Goal: Transaction & Acquisition: Purchase product/service

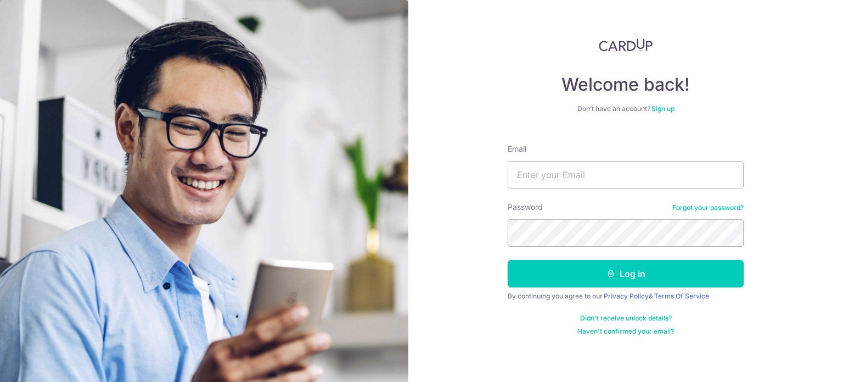
type input "[EMAIL_ADDRESS][DOMAIN_NAME]"
click at [508, 260] on button "Log in" at bounding box center [626, 273] width 236 height 27
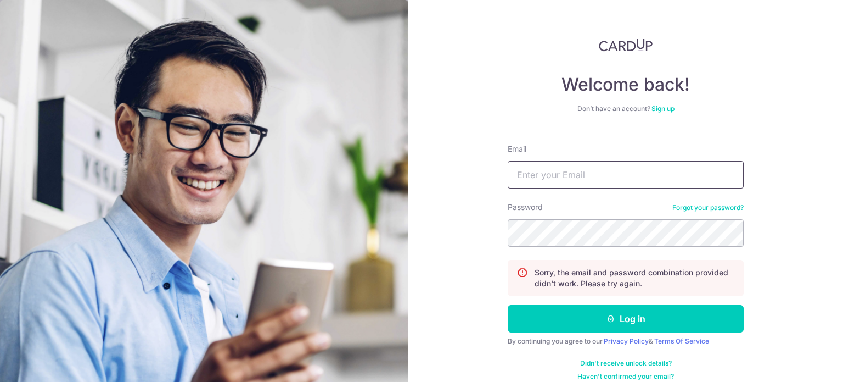
click at [584, 171] on input "Email" at bounding box center [626, 174] width 236 height 27
type input "[EMAIL_ADDRESS][DOMAIN_NAME]"
click at [508, 305] on button "Log in" at bounding box center [626, 318] width 236 height 27
click at [566, 171] on input "Email" at bounding box center [626, 174] width 236 height 27
type input "[EMAIL_ADDRESS][DOMAIN_NAME]"
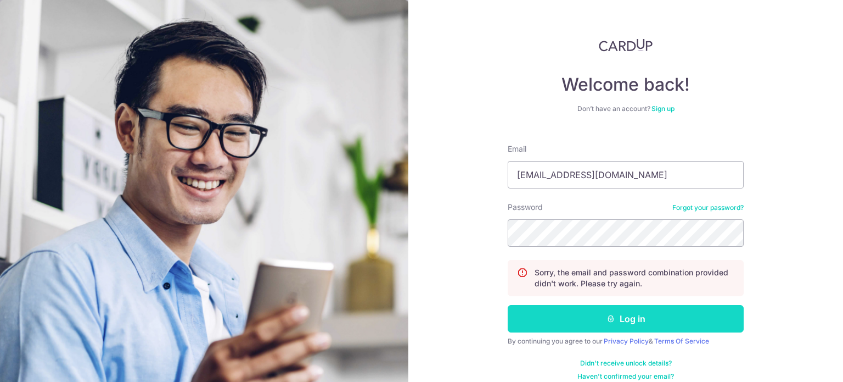
click at [617, 318] on button "Log in" at bounding box center [626, 318] width 236 height 27
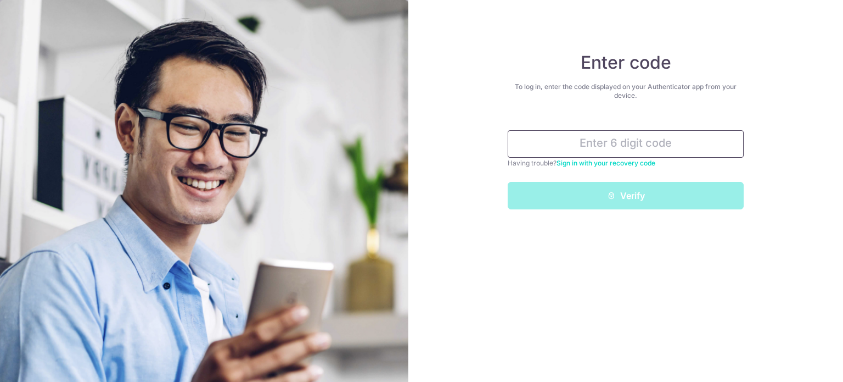
click at [559, 150] on input "text" at bounding box center [626, 143] width 236 height 27
click at [560, 146] on input "text" at bounding box center [626, 143] width 236 height 27
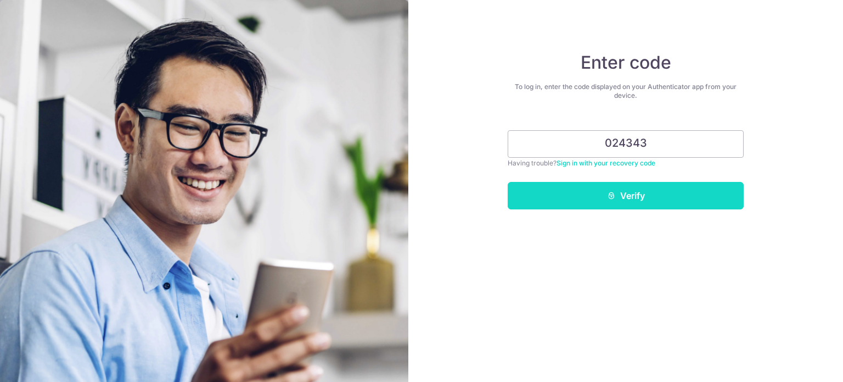
type input "024343"
click at [575, 189] on button "Verify" at bounding box center [626, 195] width 236 height 27
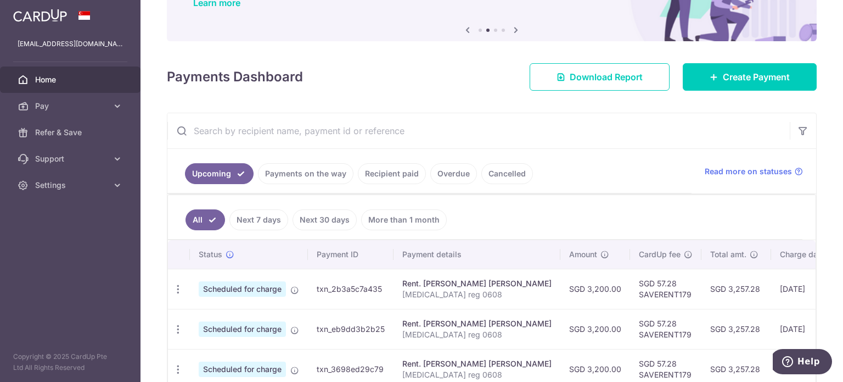
scroll to position [110, 0]
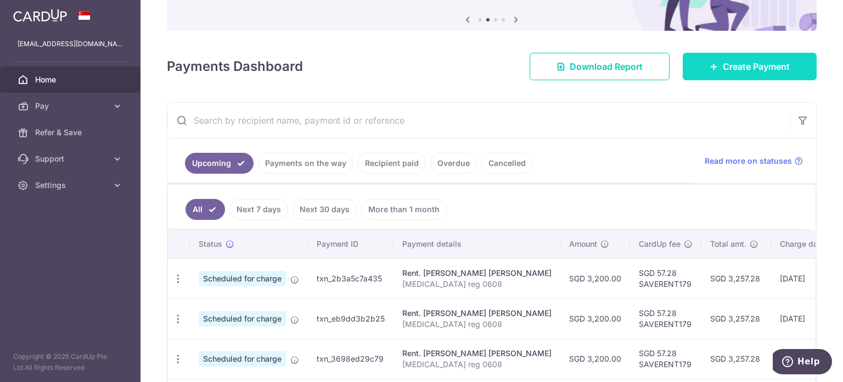
click at [726, 66] on span "Create Payment" at bounding box center [756, 66] width 67 height 13
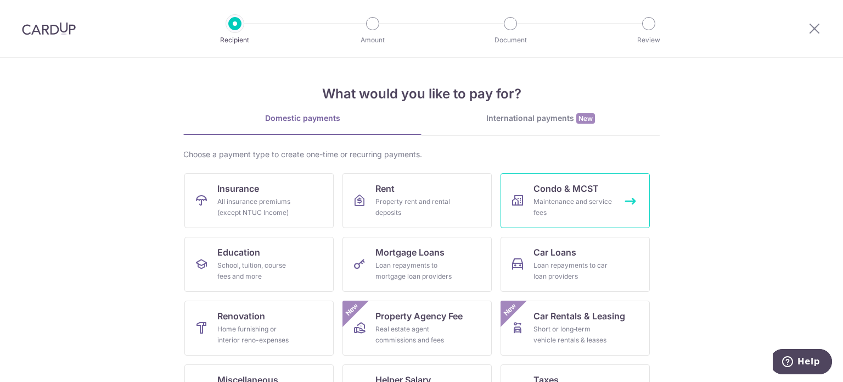
click at [565, 193] on span "Condo & MCST" at bounding box center [566, 188] width 65 height 13
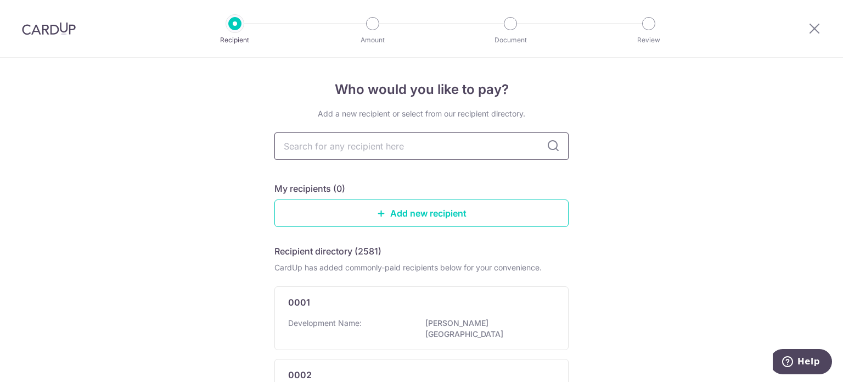
click at [434, 140] on input "text" at bounding box center [422, 145] width 294 height 27
click at [392, 139] on input "text" at bounding box center [422, 145] width 294 height 27
type input "4279"
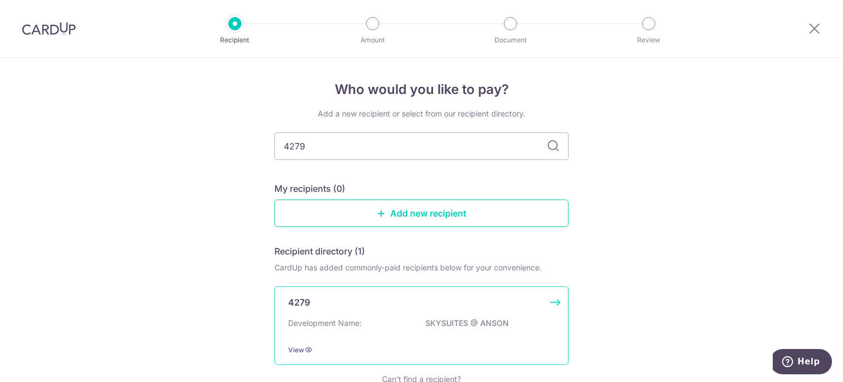
click at [366, 322] on div "Development Name: SKYSUITES @ ANSON" at bounding box center [421, 326] width 267 height 18
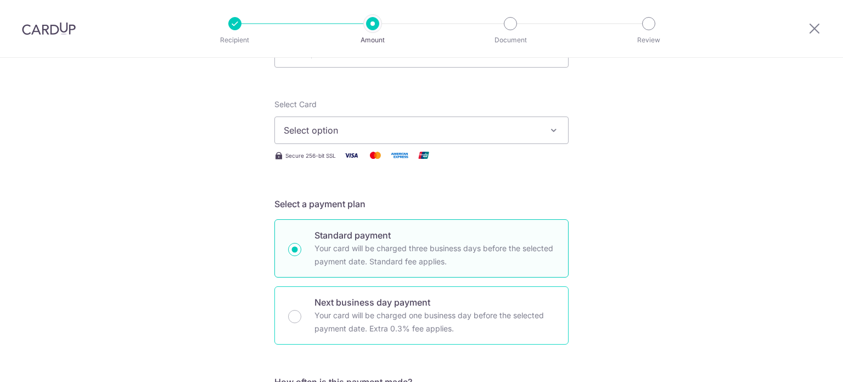
scroll to position [110, 0]
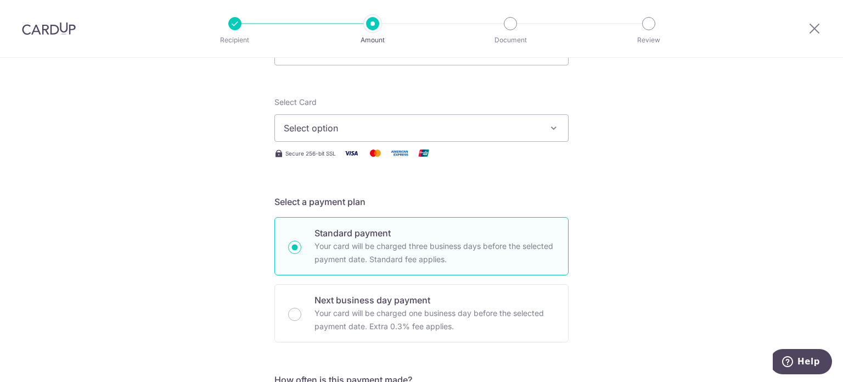
click at [343, 122] on span "Select option" at bounding box center [412, 127] width 256 height 13
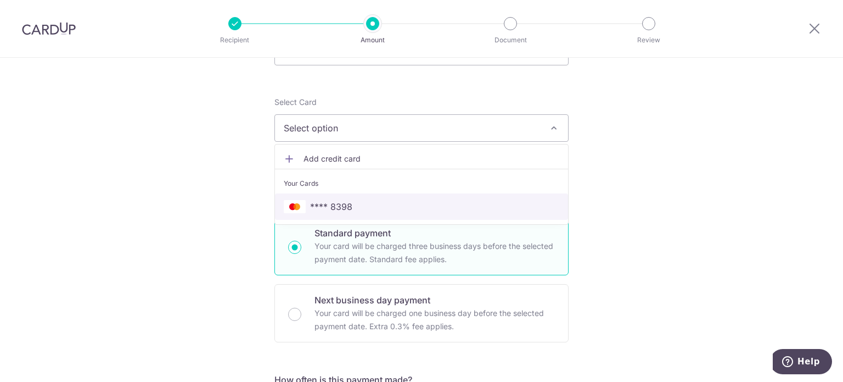
click at [343, 207] on span "**** 8398" at bounding box center [331, 206] width 42 height 13
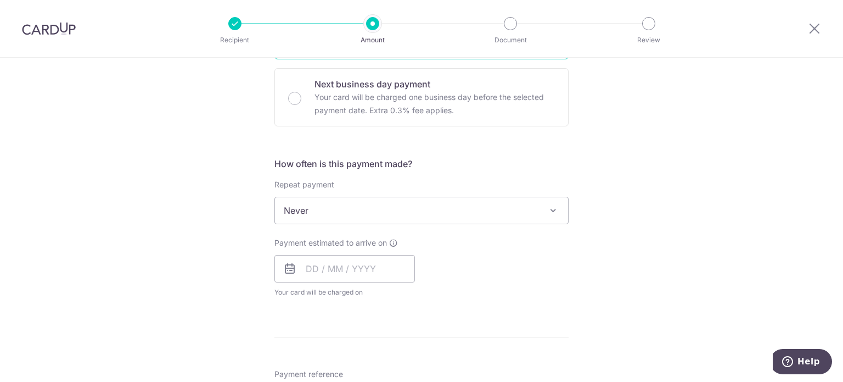
scroll to position [329, 0]
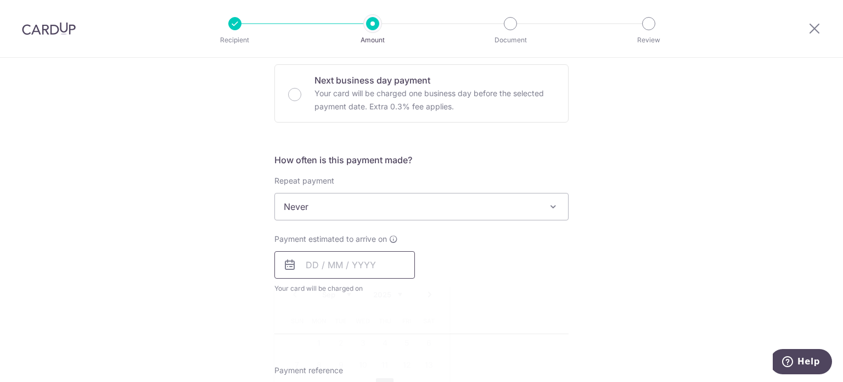
click at [299, 267] on input "text" at bounding box center [345, 264] width 141 height 27
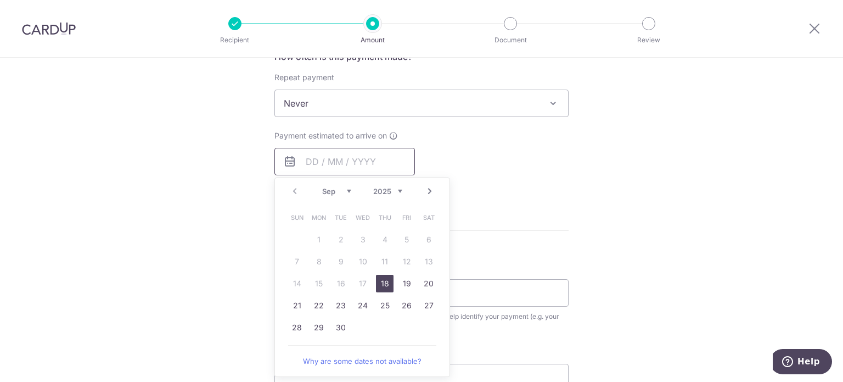
scroll to position [439, 0]
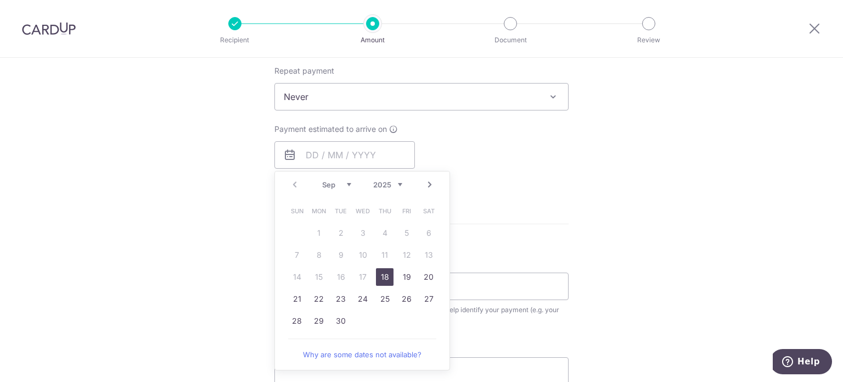
click at [377, 278] on link "18" at bounding box center [385, 277] width 18 height 18
type input "[DATE]"
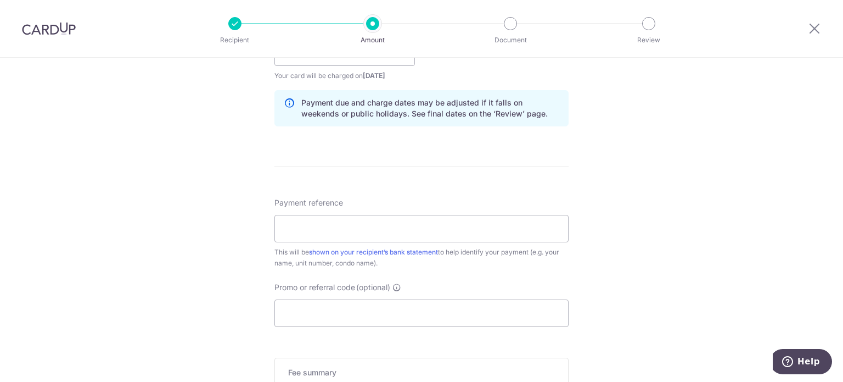
scroll to position [549, 0]
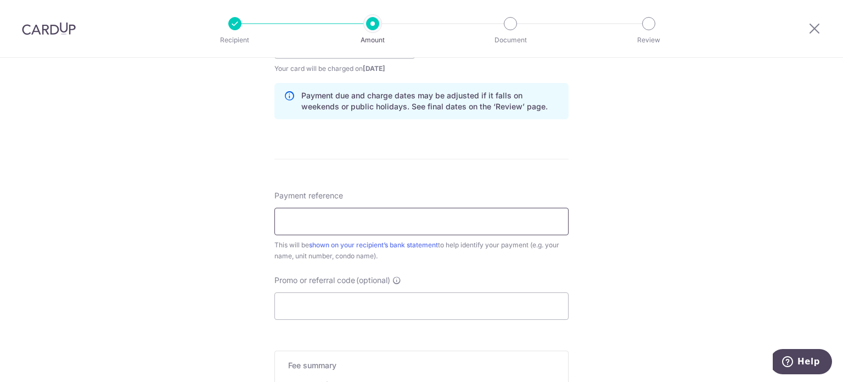
click at [479, 223] on input "Payment reference" at bounding box center [422, 221] width 294 height 27
type input "#36-01"
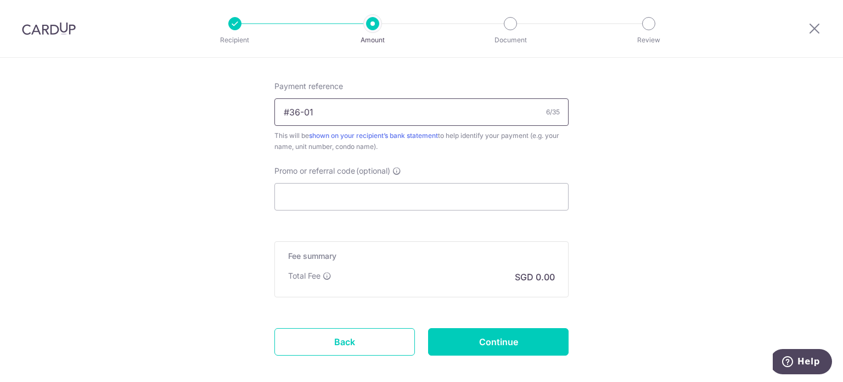
scroll to position [659, 0]
click at [428, 198] on input "Promo or referral code (optional)" at bounding box center [422, 195] width 294 height 27
click at [346, 193] on input "Promo or referral code (optional)" at bounding box center [422, 195] width 294 height 27
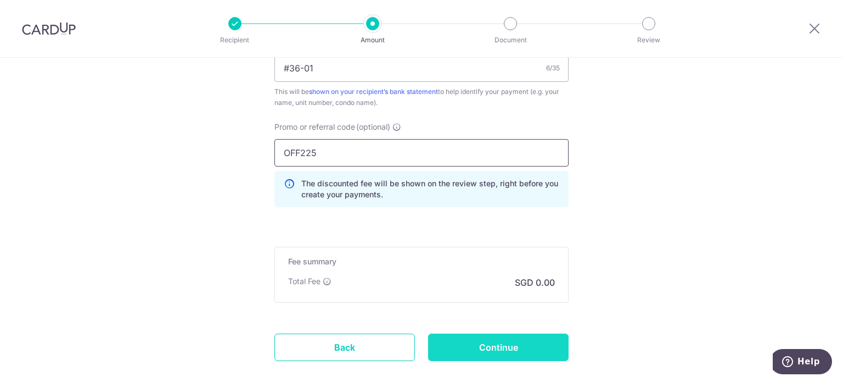
scroll to position [762, 0]
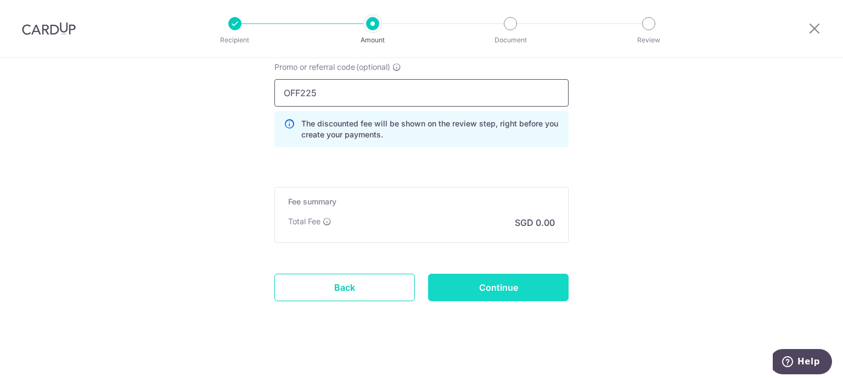
type input "OFF225"
click at [487, 282] on input "Continue" at bounding box center [498, 286] width 141 height 27
type input "Create Schedule"
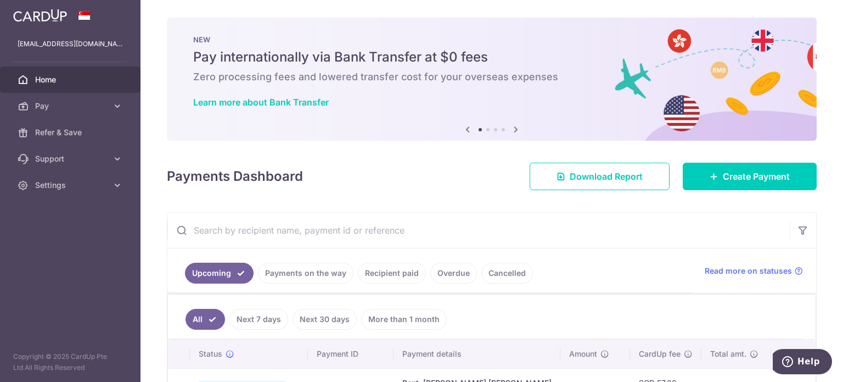
click at [514, 125] on icon at bounding box center [516, 129] width 13 height 14
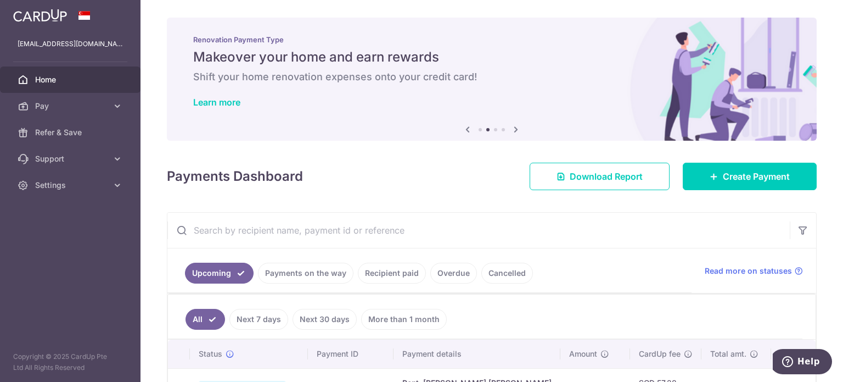
click at [513, 126] on icon at bounding box center [516, 129] width 13 height 14
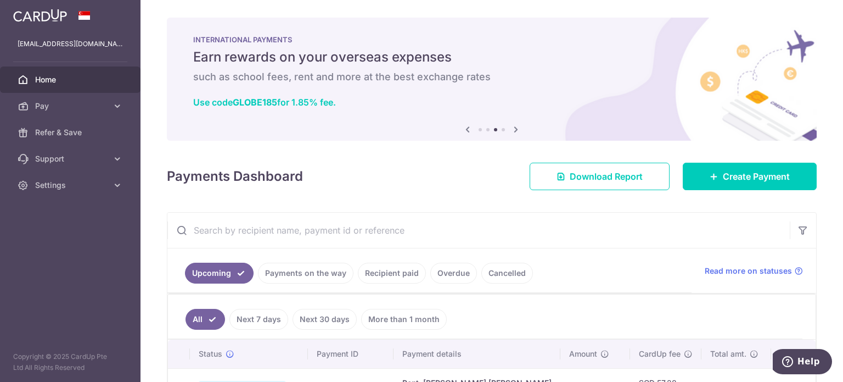
click at [513, 126] on icon at bounding box center [516, 129] width 13 height 14
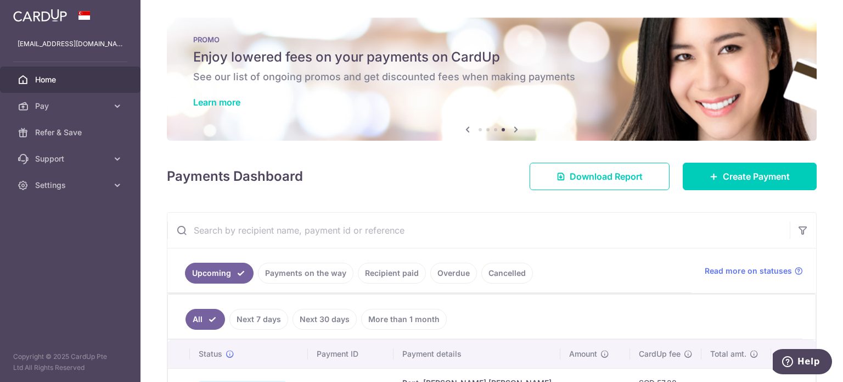
click at [480, 59] on h5 "Enjoy lowered fees on your payments on CardUp" at bounding box center [491, 57] width 597 height 18
click at [210, 103] on link "Learn more" at bounding box center [216, 102] width 47 height 11
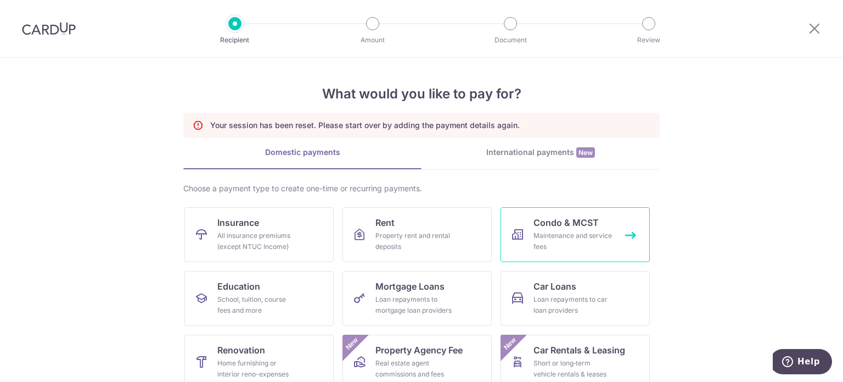
click at [558, 221] on span "Condo & MCST" at bounding box center [566, 222] width 65 height 13
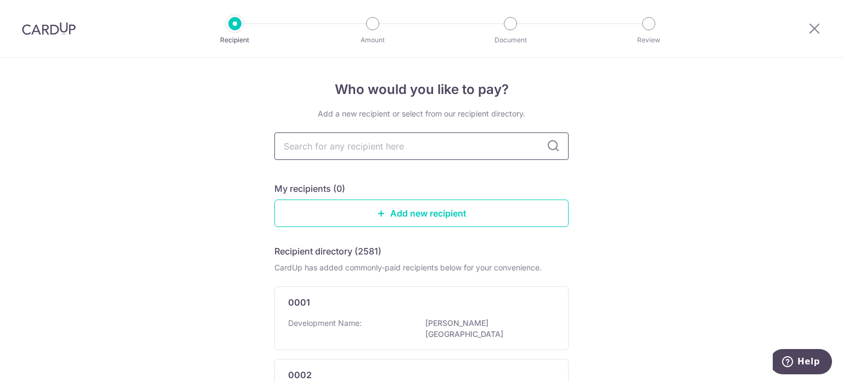
click at [497, 150] on input "text" at bounding box center [422, 145] width 294 height 27
type input "4279"
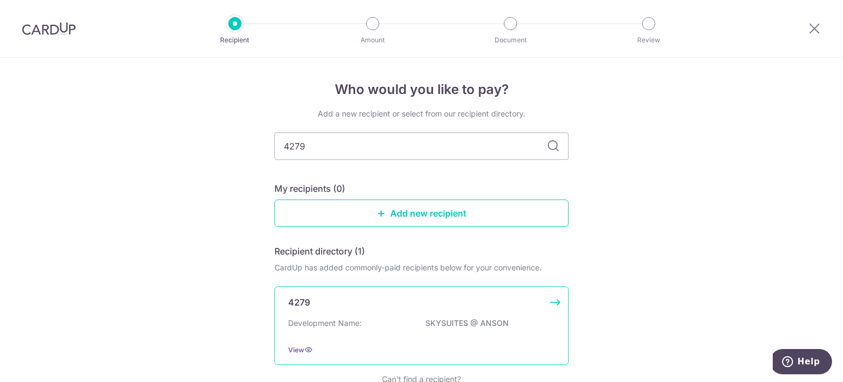
click at [417, 314] on div "4279 Development Name: SKYSUITES @ ANSON View" at bounding box center [422, 325] width 294 height 79
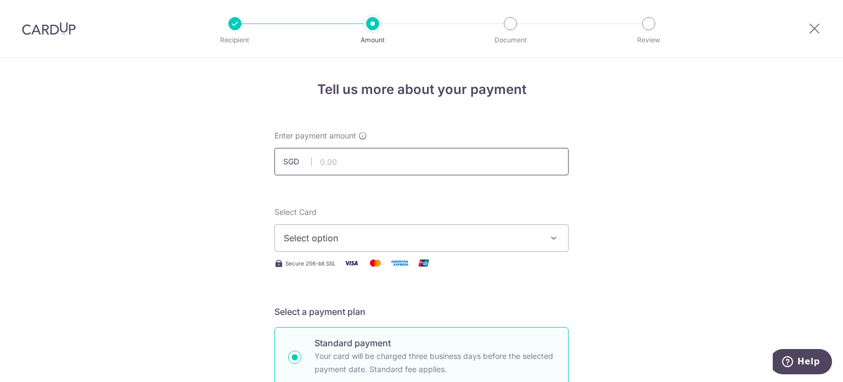
drag, startPoint x: 0, startPoint y: 0, endPoint x: 402, endPoint y: 158, distance: 431.8
click at [402, 158] on input "text" at bounding box center [422, 161] width 294 height 27
type input "1,334.16"
click at [376, 239] on span "Select option" at bounding box center [412, 237] width 256 height 13
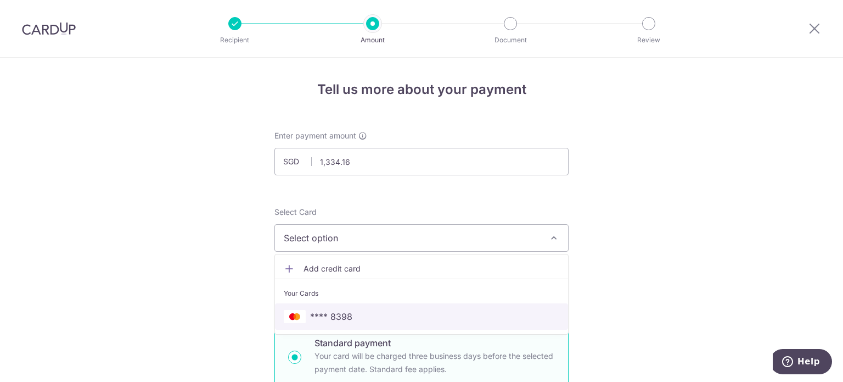
drag, startPoint x: 348, startPoint y: 320, endPoint x: 540, endPoint y: 237, distance: 209.5
click at [348, 320] on span "**** 8398" at bounding box center [331, 316] width 42 height 13
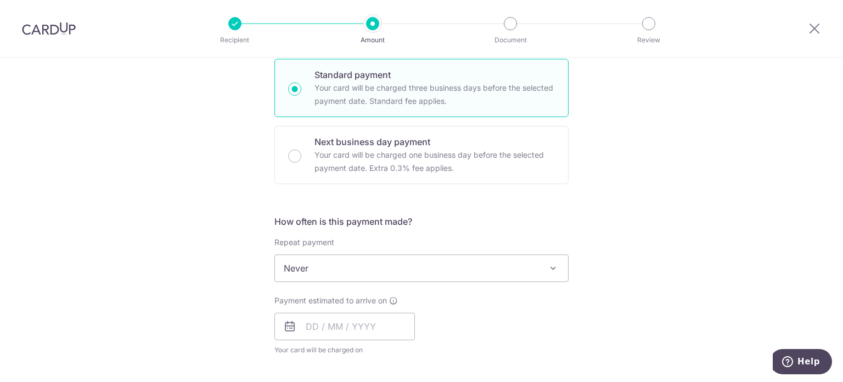
scroll to position [275, 0]
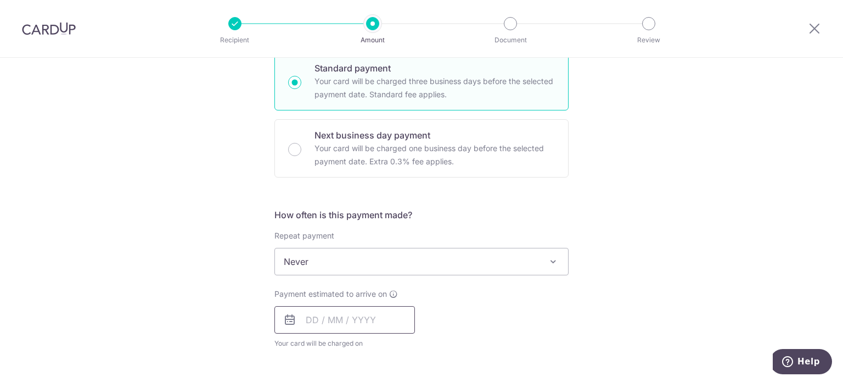
click at [303, 314] on input "text" at bounding box center [345, 319] width 141 height 27
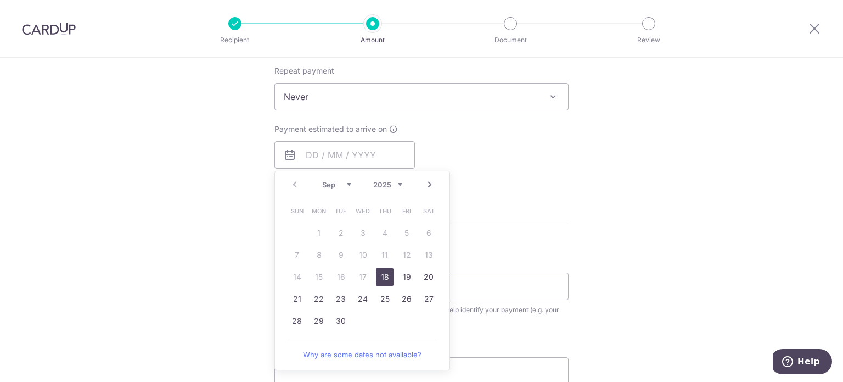
click at [382, 279] on link "18" at bounding box center [385, 277] width 18 height 18
type input "[DATE]"
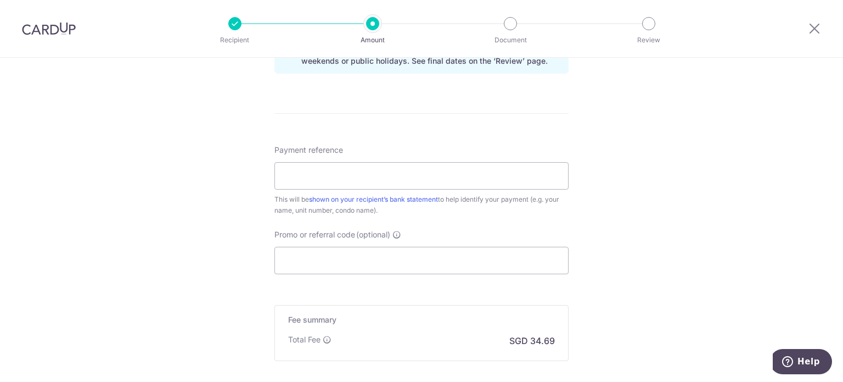
scroll to position [604, 0]
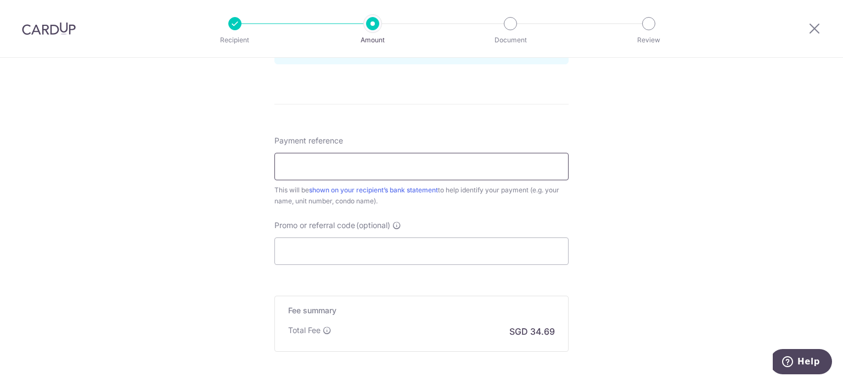
click at [450, 167] on input "Payment reference" at bounding box center [422, 166] width 294 height 27
type input "#36-01"
click at [421, 253] on input "Promo or referral code (optional)" at bounding box center [422, 250] width 294 height 27
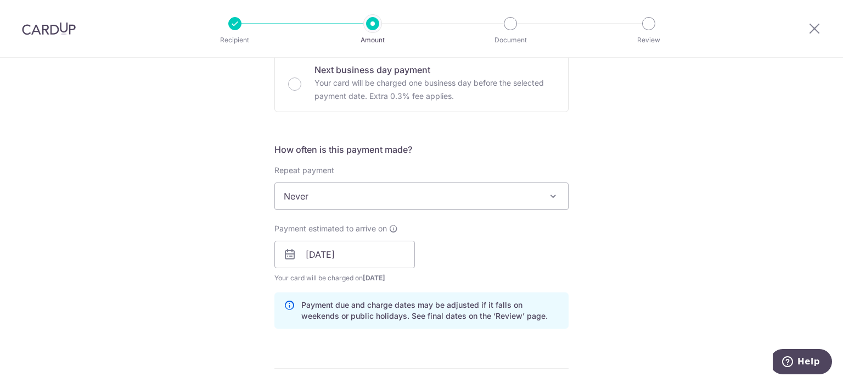
scroll to position [329, 0]
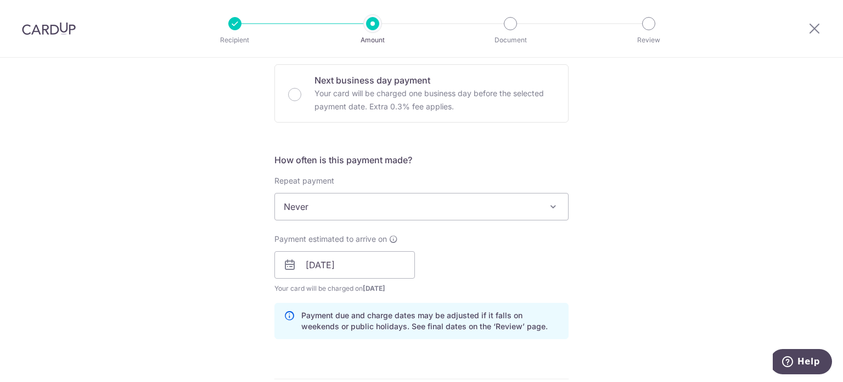
type input "OFF225"
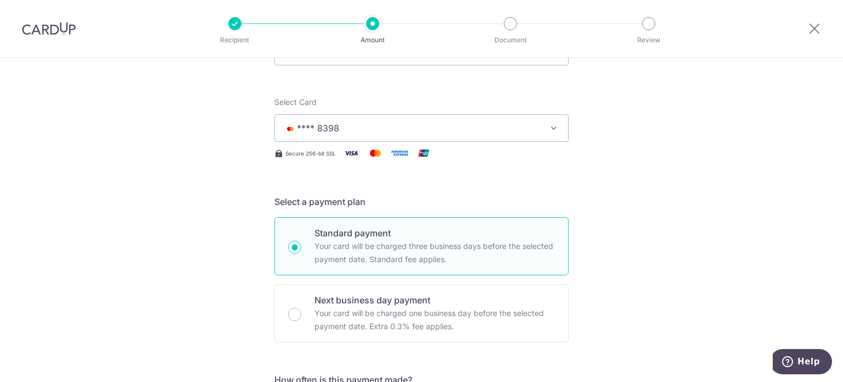
scroll to position [0, 0]
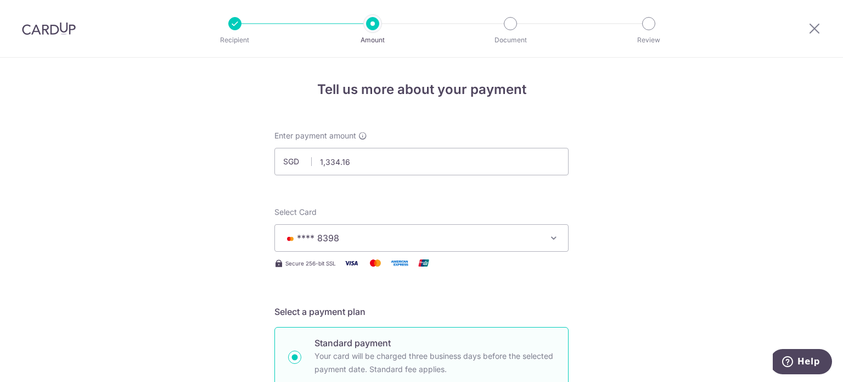
click at [499, 230] on button "**** 8398" at bounding box center [422, 237] width 294 height 27
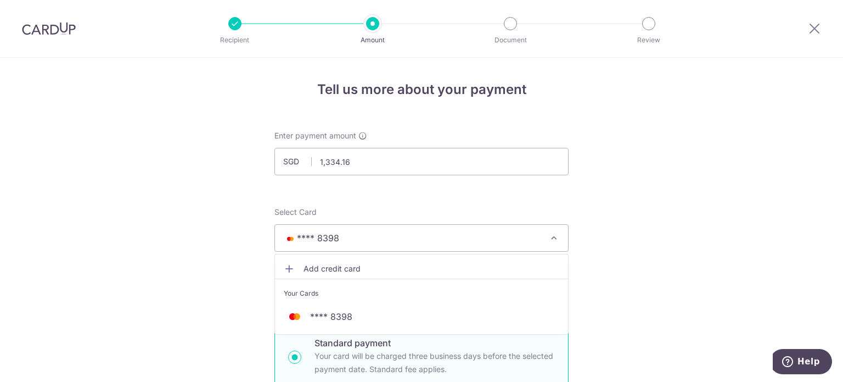
click at [333, 264] on span "Add credit card" at bounding box center [432, 268] width 256 height 11
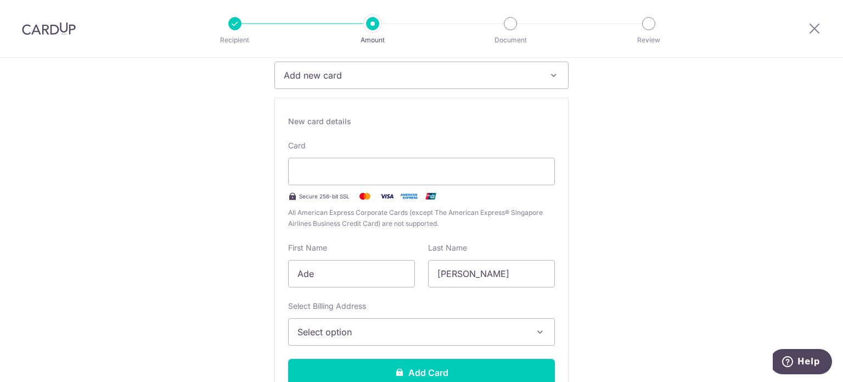
scroll to position [165, 0]
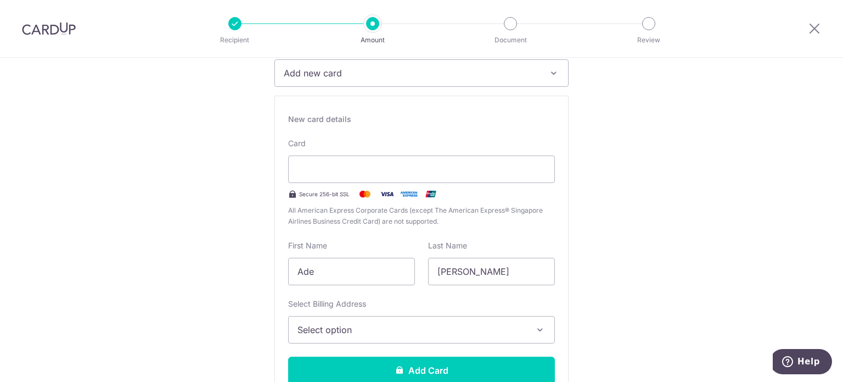
click at [479, 332] on span "Select option" at bounding box center [412, 329] width 228 height 13
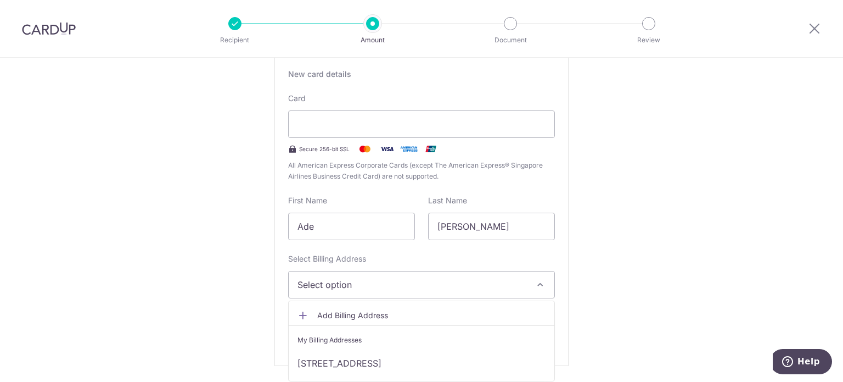
scroll to position [275, 0]
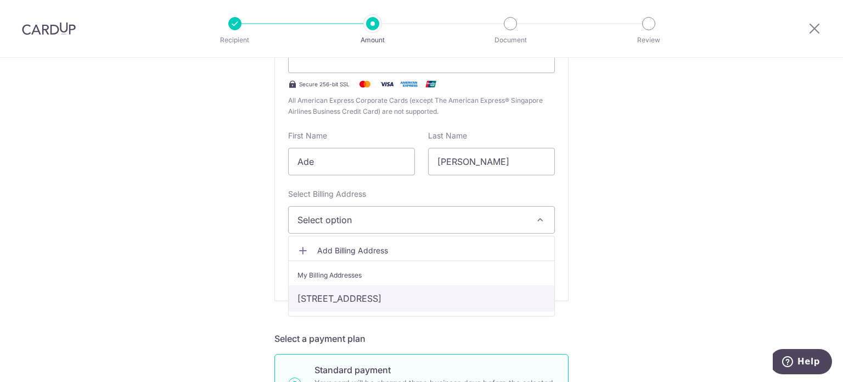
click at [470, 297] on link "[STREET_ADDRESS]" at bounding box center [422, 298] width 266 height 26
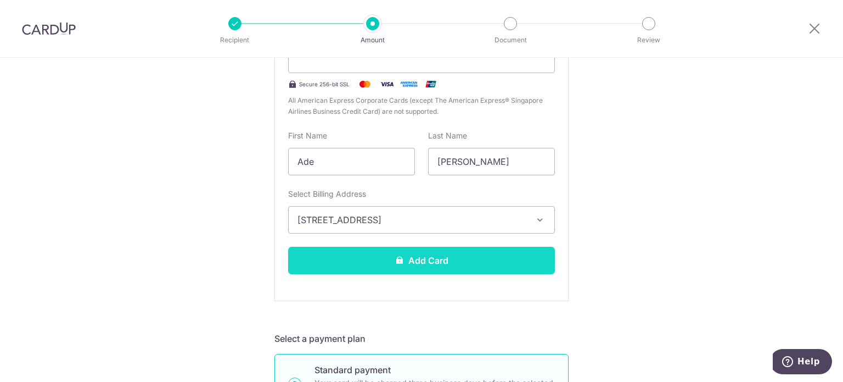
click at [492, 262] on button "Add Card" at bounding box center [421, 260] width 267 height 27
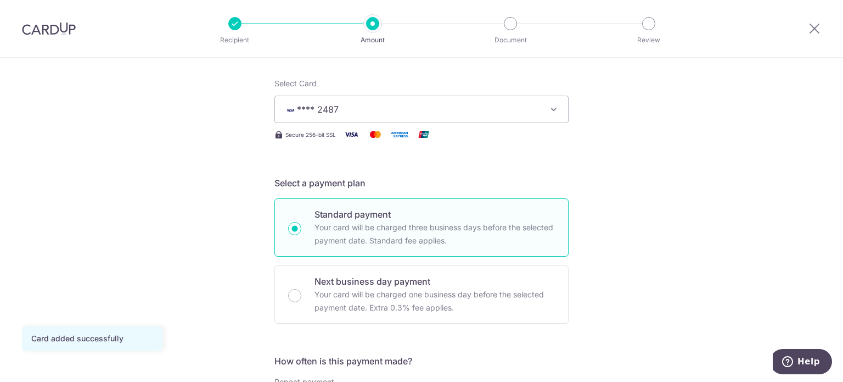
scroll to position [165, 0]
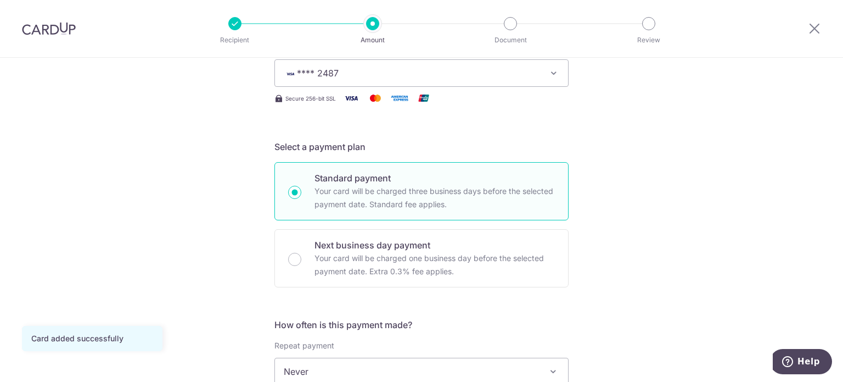
click at [506, 245] on p "Next business day payment" at bounding box center [435, 244] width 241 height 13
click at [301, 253] on input "Next business day payment Your card will be charged one business day before the…" at bounding box center [294, 259] width 13 height 13
radio input "false"
radio input "true"
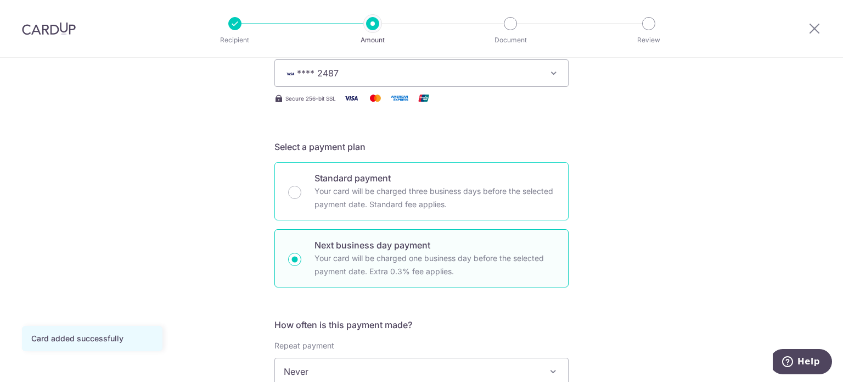
click at [499, 194] on p "Your card will be charged three business days before the selected payment date.…" at bounding box center [435, 198] width 241 height 26
click at [301, 194] on input "Standard payment Your card will be charged three business days before the selec…" at bounding box center [294, 192] width 13 height 13
radio input "true"
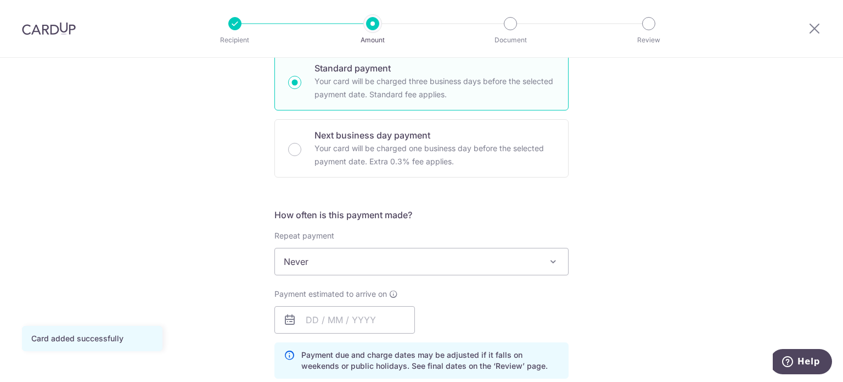
click at [505, 262] on span "Never" at bounding box center [421, 261] width 293 height 26
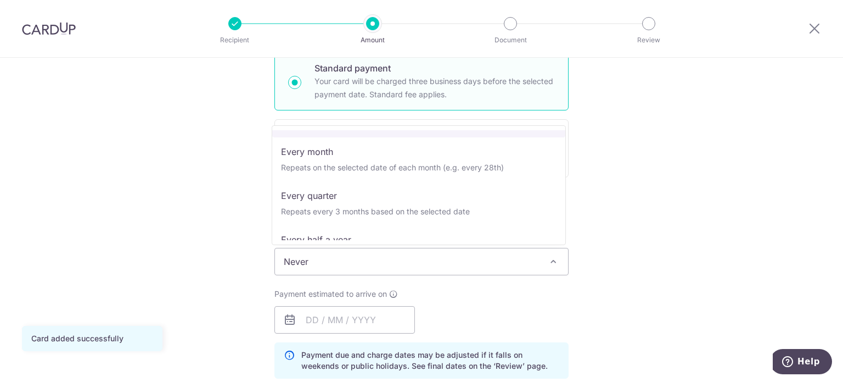
scroll to position [99, 0]
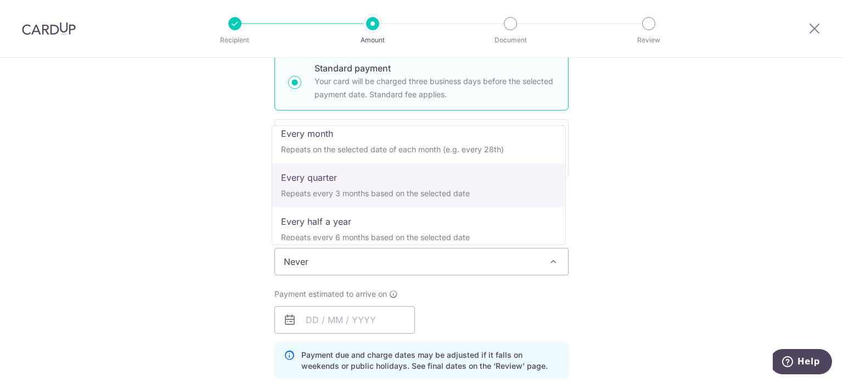
select select "4"
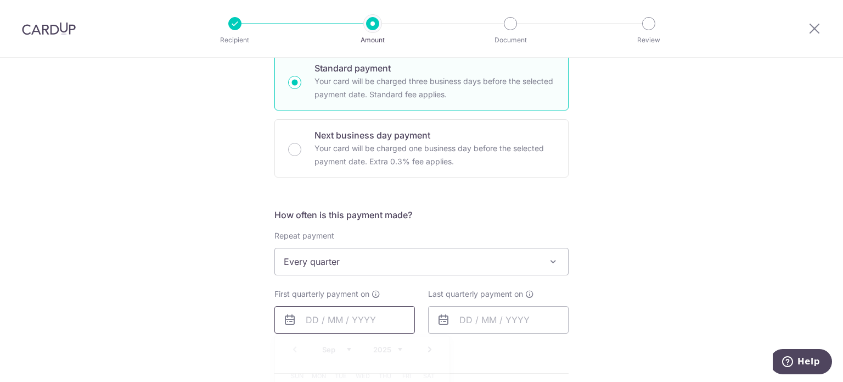
click at [310, 325] on input "text" at bounding box center [345, 319] width 141 height 27
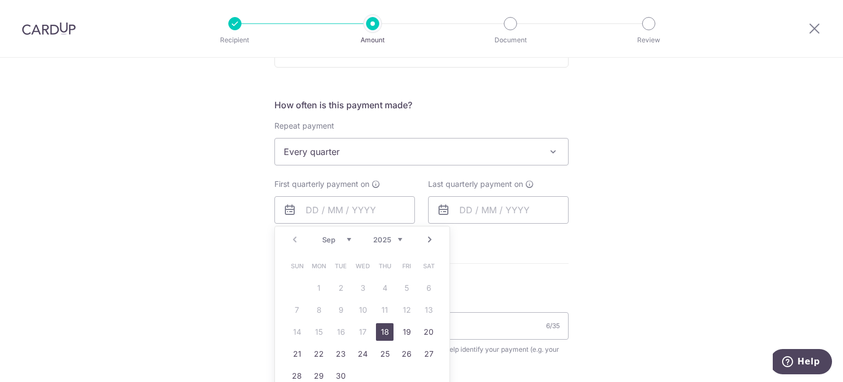
drag, startPoint x: 386, startPoint y: 331, endPoint x: 516, endPoint y: 175, distance: 203.1
click at [386, 331] on link "18" at bounding box center [385, 332] width 18 height 18
type input "[DATE]"
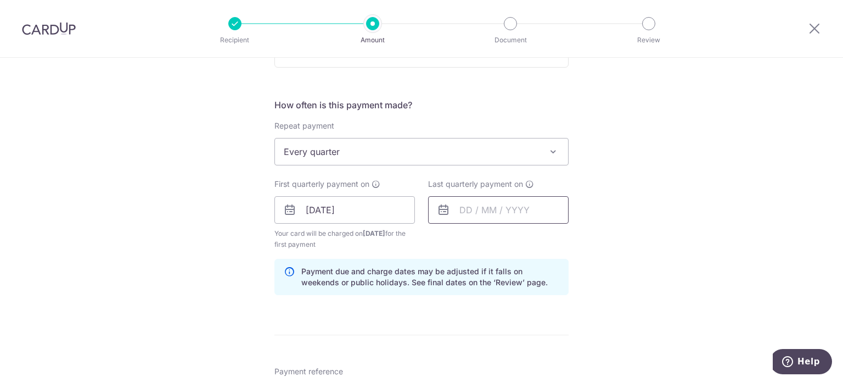
click at [459, 210] on input "text" at bounding box center [498, 209] width 141 height 27
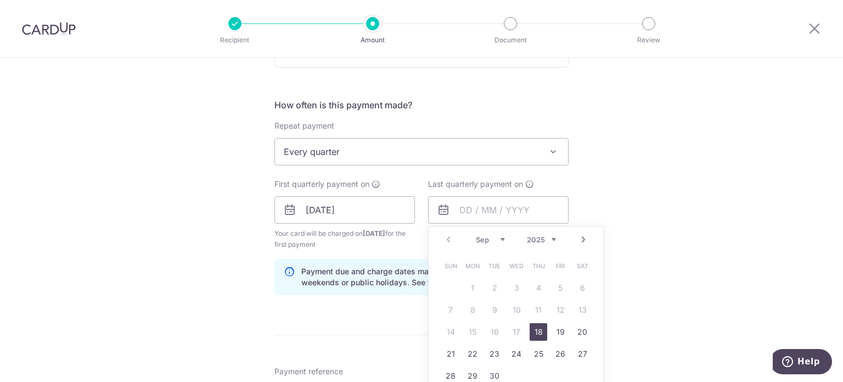
click at [501, 239] on select "Sep Oct Nov Dec" at bounding box center [490, 239] width 29 height 9
click at [536, 329] on link "18" at bounding box center [539, 332] width 18 height 18
type input "[DATE]"
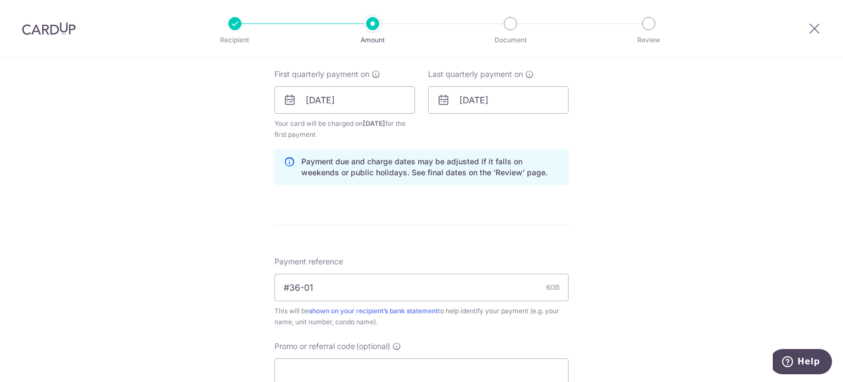
scroll to position [604, 0]
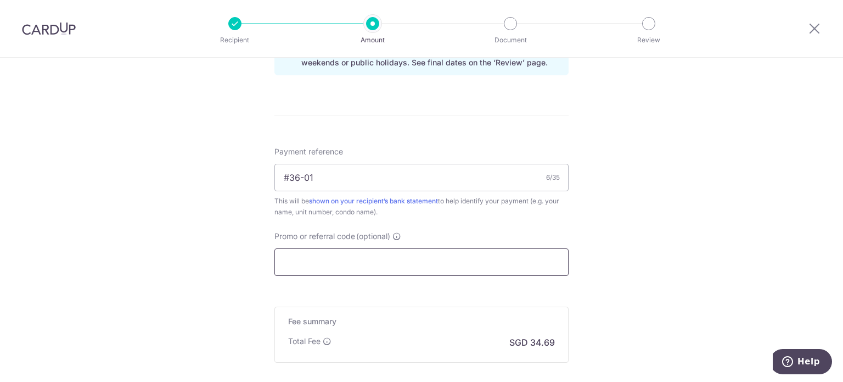
click at [458, 252] on input "Promo or referral code (optional)" at bounding box center [422, 261] width 294 height 27
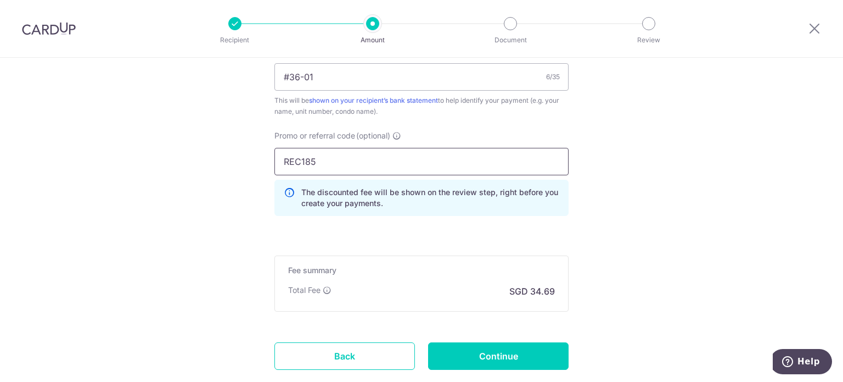
scroll to position [769, 0]
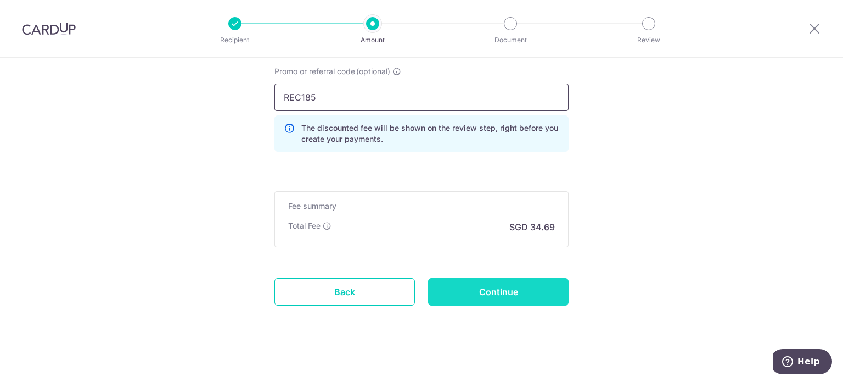
type input "REC185"
click at [496, 286] on input "Continue" at bounding box center [498, 291] width 141 height 27
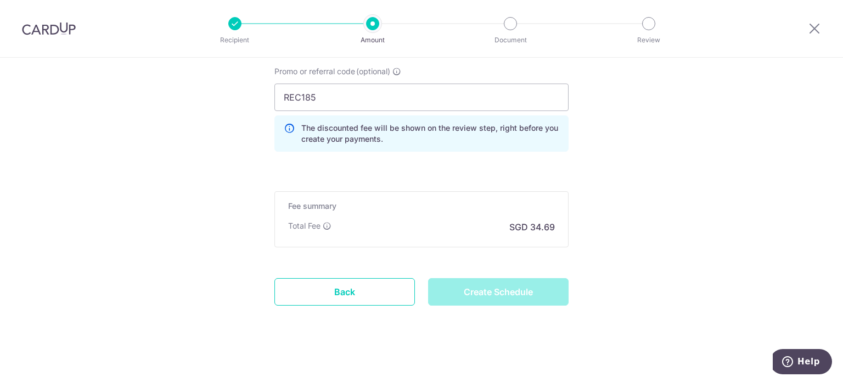
type input "Create Schedule"
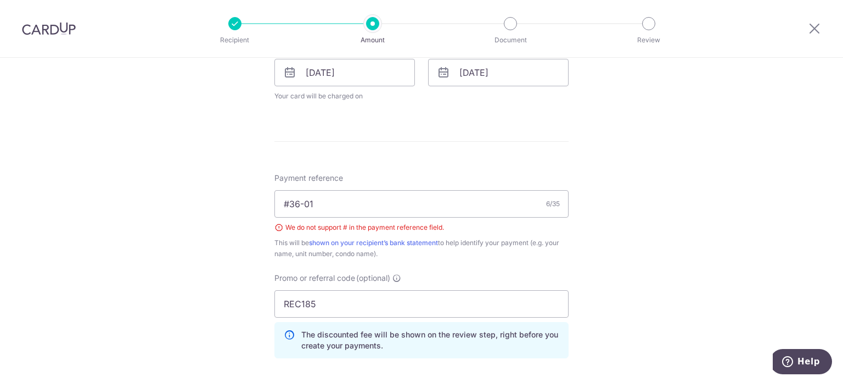
scroll to position [521, 0]
drag, startPoint x: 285, startPoint y: 205, endPoint x: 262, endPoint y: 209, distance: 22.8
click at [262, 209] on div "Tell us more about your payment Enter payment amount SGD 1,334.16 1334.16 Selec…" at bounding box center [421, 66] width 843 height 1058
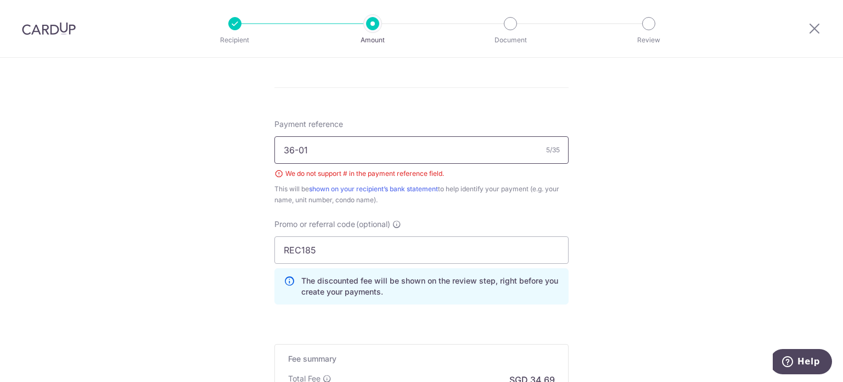
scroll to position [685, 0]
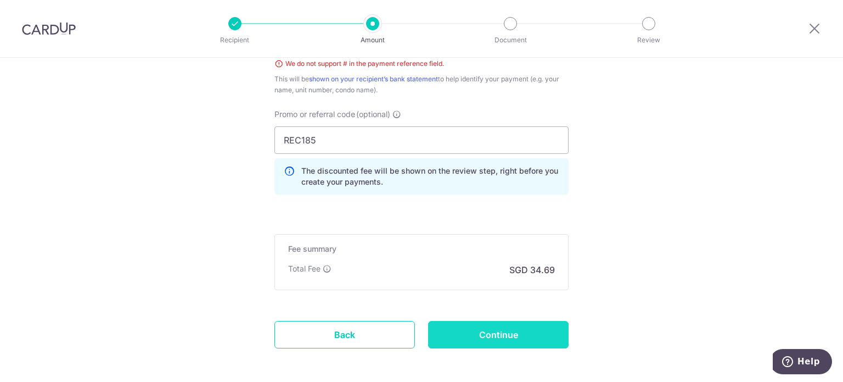
type input "36-01"
click at [485, 331] on input "Continue" at bounding box center [498, 334] width 141 height 27
type input "Create Schedule"
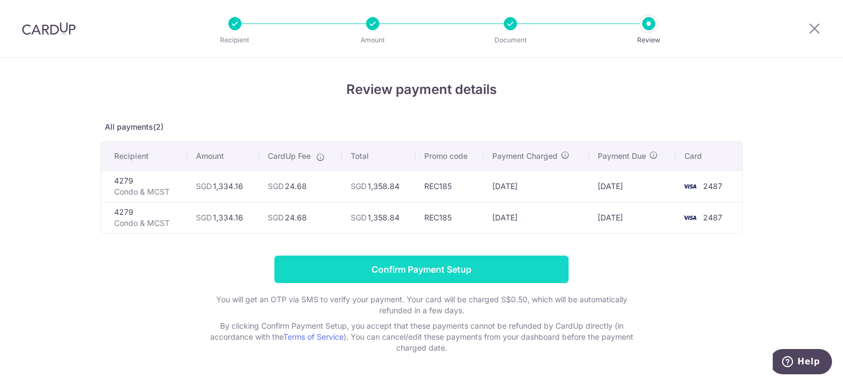
click at [438, 265] on input "Confirm Payment Setup" at bounding box center [422, 268] width 294 height 27
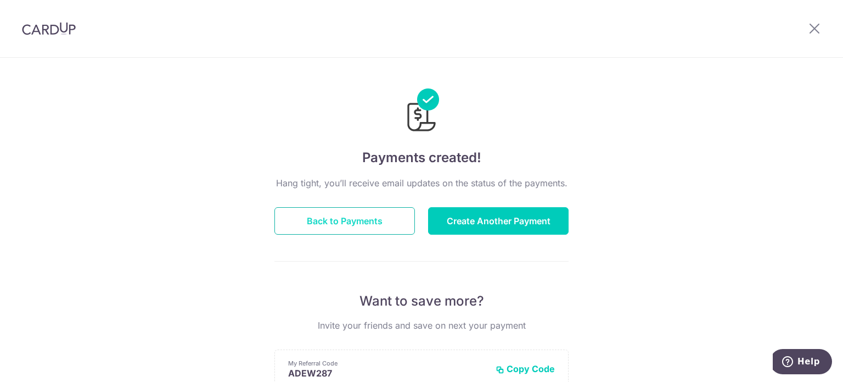
click at [337, 223] on button "Back to Payments" at bounding box center [345, 220] width 141 height 27
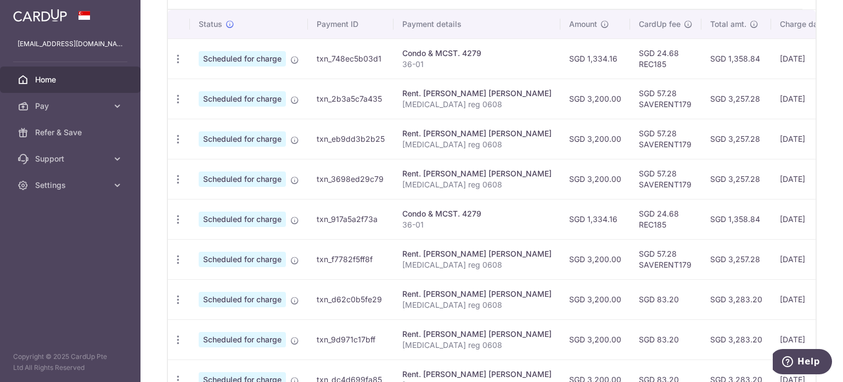
scroll to position [384, 0]
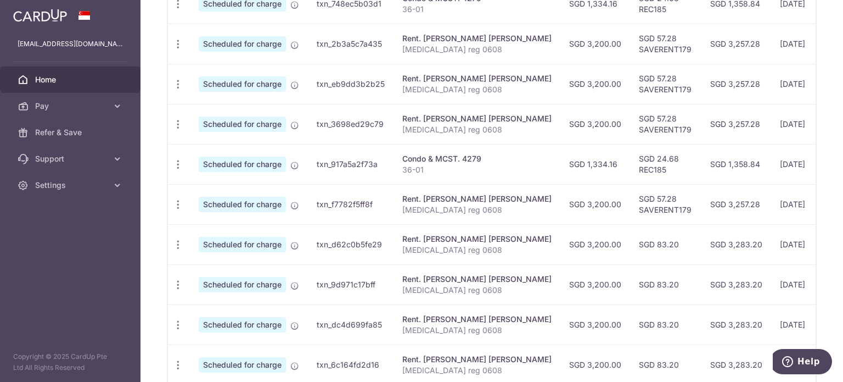
click at [69, 76] on span "Home" at bounding box center [71, 79] width 72 height 11
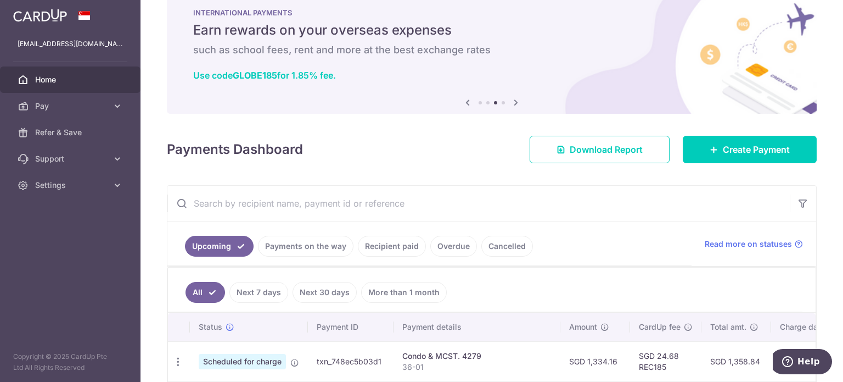
scroll to position [0, 0]
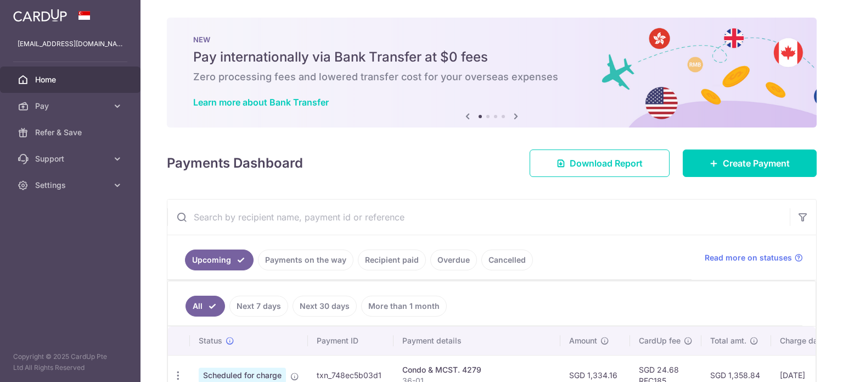
click at [80, 37] on div "[EMAIL_ADDRESS][DOMAIN_NAME]" at bounding box center [70, 44] width 141 height 26
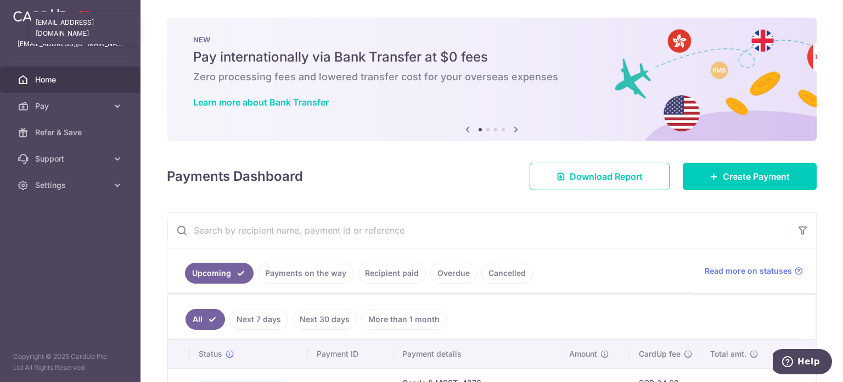
click at [74, 46] on p "[EMAIL_ADDRESS][DOMAIN_NAME]" at bounding box center [70, 43] width 105 height 11
click at [72, 17] on div at bounding box center [70, 15] width 141 height 31
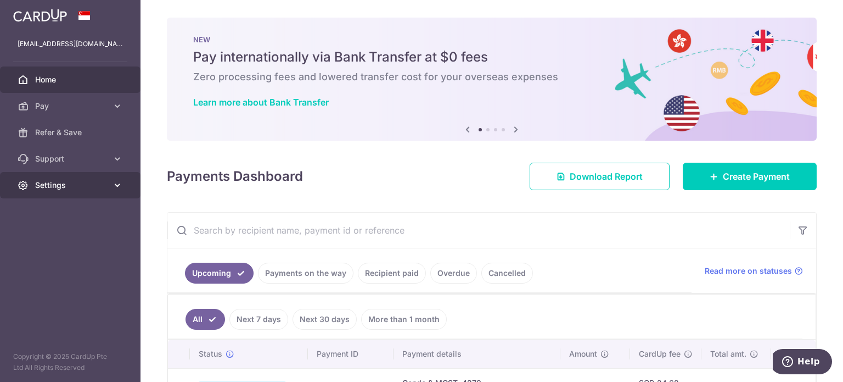
click at [87, 180] on span "Settings" at bounding box center [71, 185] width 72 height 11
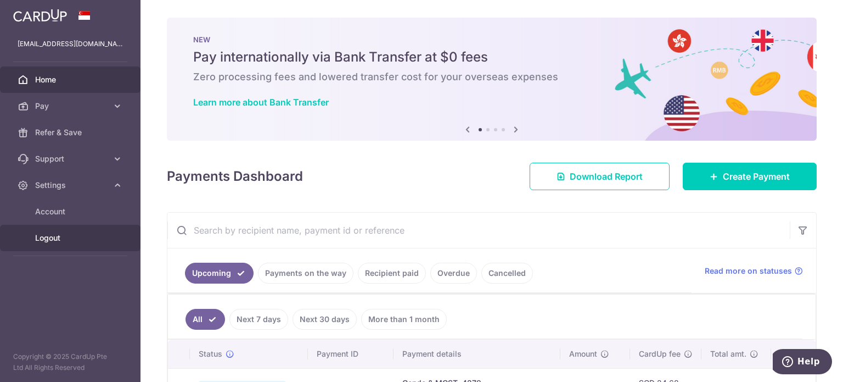
click at [50, 238] on span "Logout" at bounding box center [71, 237] width 72 height 11
